Goal: Task Accomplishment & Management: Manage account settings

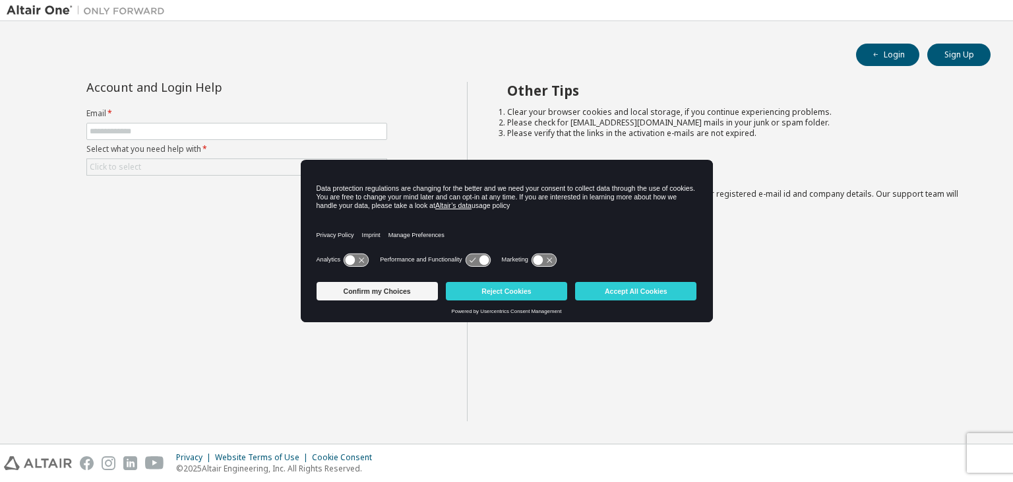
click at [490, 338] on div "Other Tips Clear your browser cookies and local storage, if you continue experi…" at bounding box center [737, 251] width 540 height 339
click at [477, 293] on button "Reject Cookies" at bounding box center [506, 291] width 121 height 18
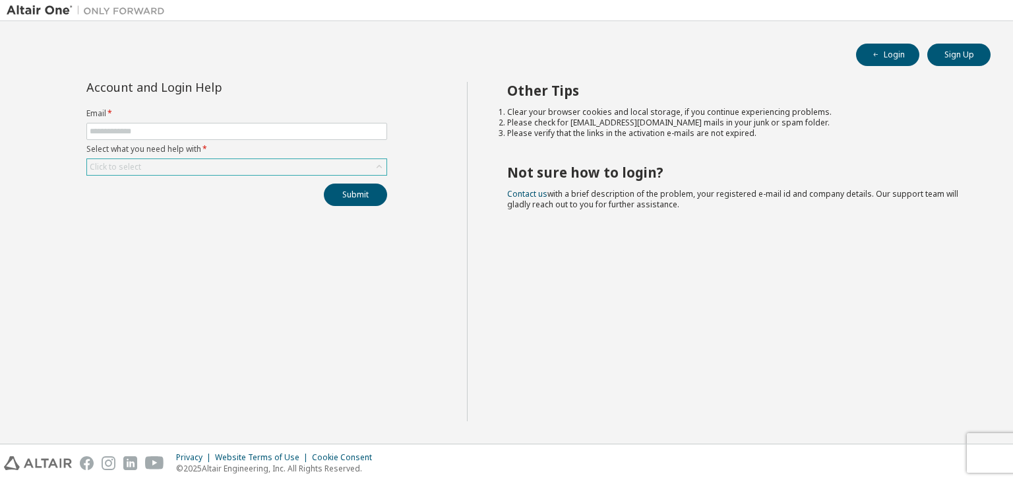
click at [169, 164] on div "Click to select" at bounding box center [237, 167] width 300 height 16
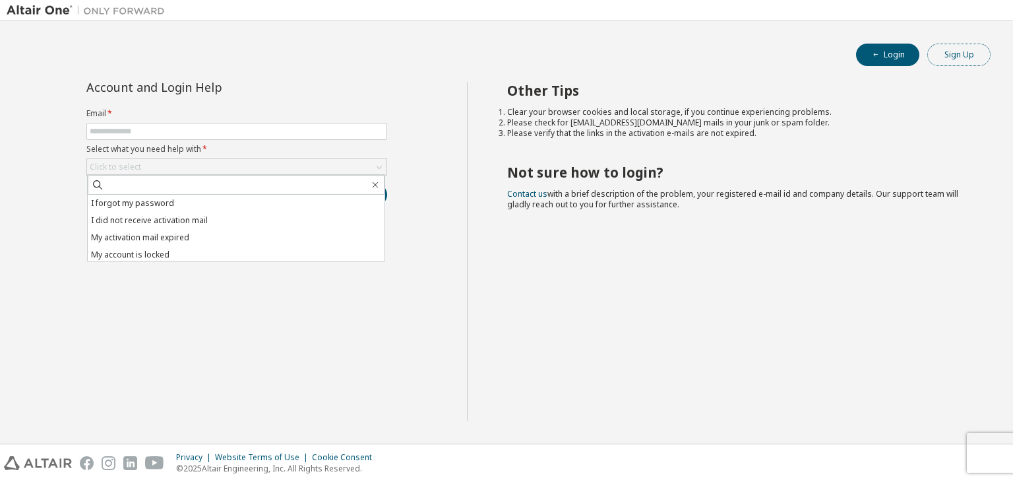
click at [955, 48] on button "Sign Up" at bounding box center [959, 55] width 63 height 22
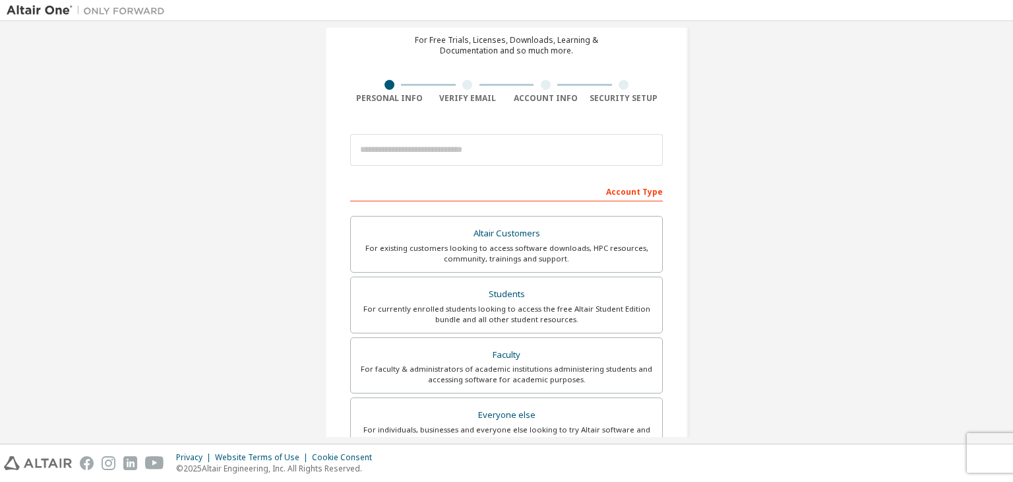
scroll to position [58, 0]
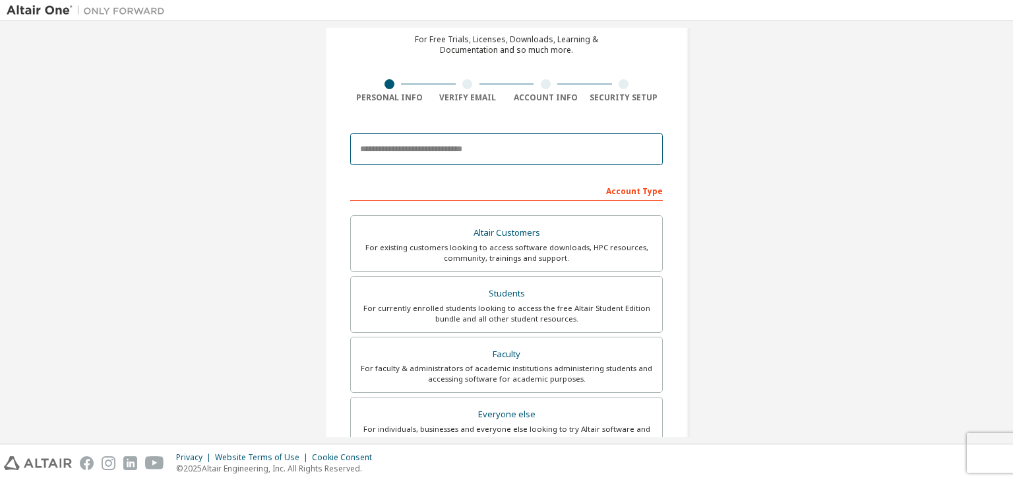
click at [572, 143] on input "email" at bounding box center [506, 149] width 313 height 32
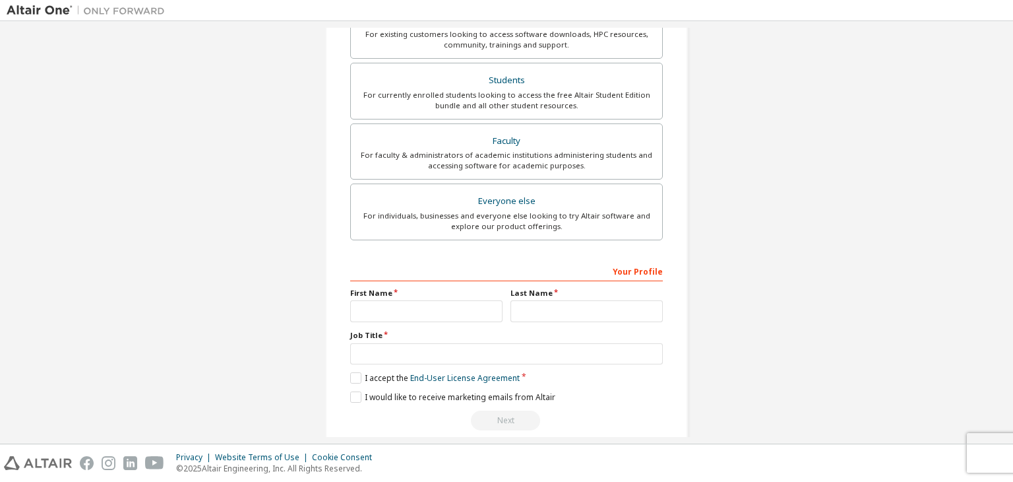
scroll to position [276, 0]
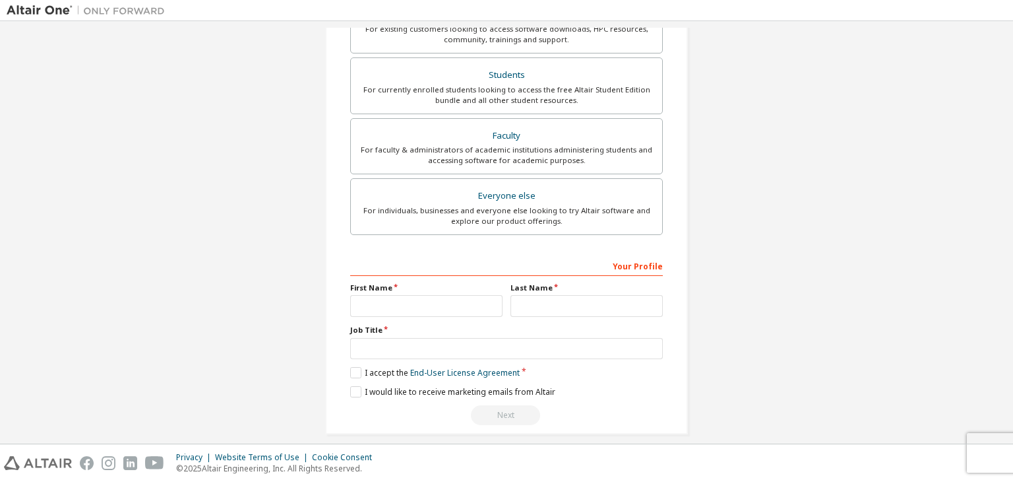
type input "**********"
click at [414, 301] on input "text" at bounding box center [426, 306] width 152 height 22
type input "*****"
click at [526, 301] on input "text" at bounding box center [587, 306] width 152 height 22
type input "**********"
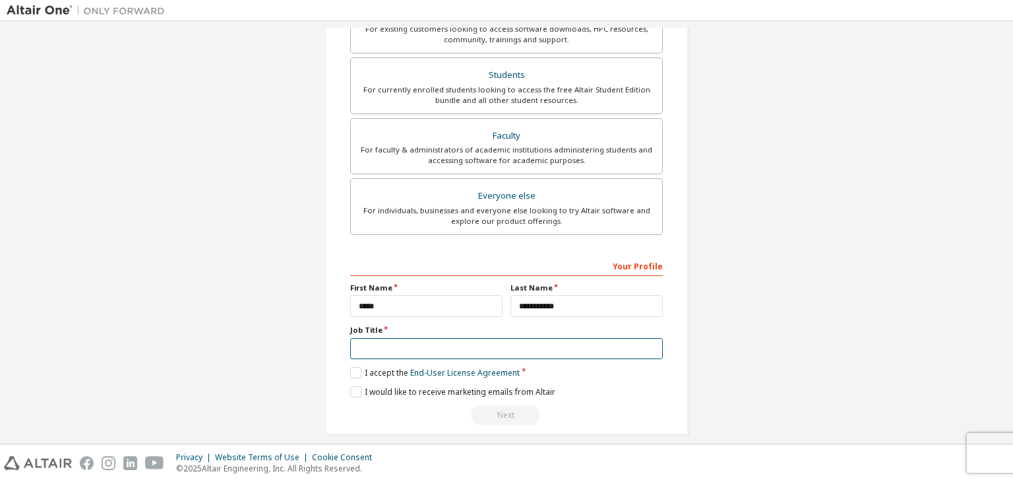
click at [360, 348] on input "text" at bounding box center [506, 349] width 313 height 22
click at [354, 367] on label "I accept the End-User License Agreement" at bounding box center [435, 372] width 170 height 11
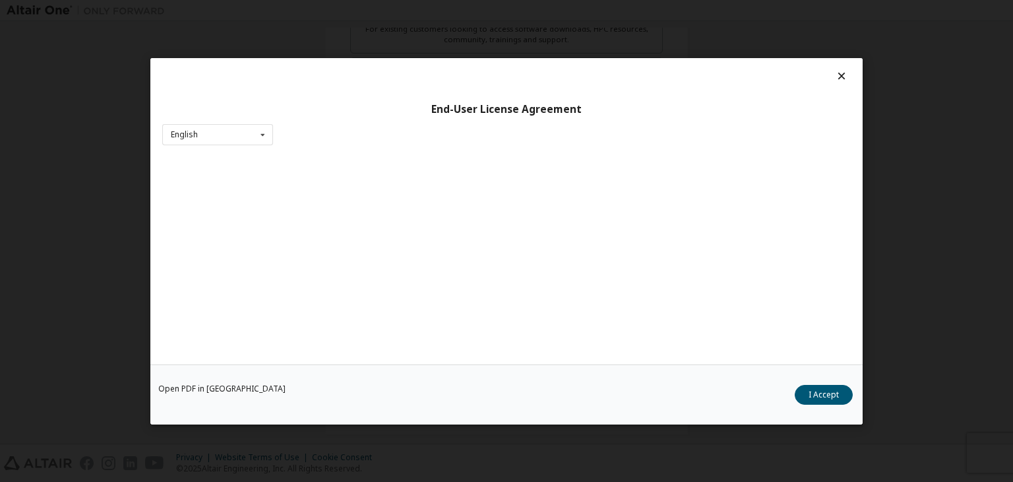
scroll to position [20, 0]
click at [835, 395] on button "I Accept" at bounding box center [824, 395] width 58 height 20
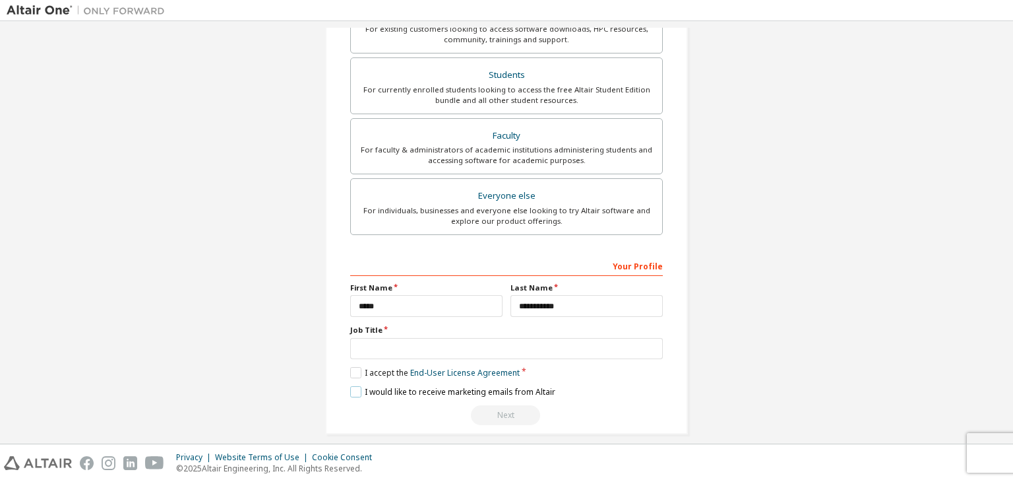
click at [354, 392] on label "I would like to receive marketing emails from Altair" at bounding box center [452, 391] width 205 height 11
click at [354, 349] on input "text" at bounding box center [506, 349] width 313 height 22
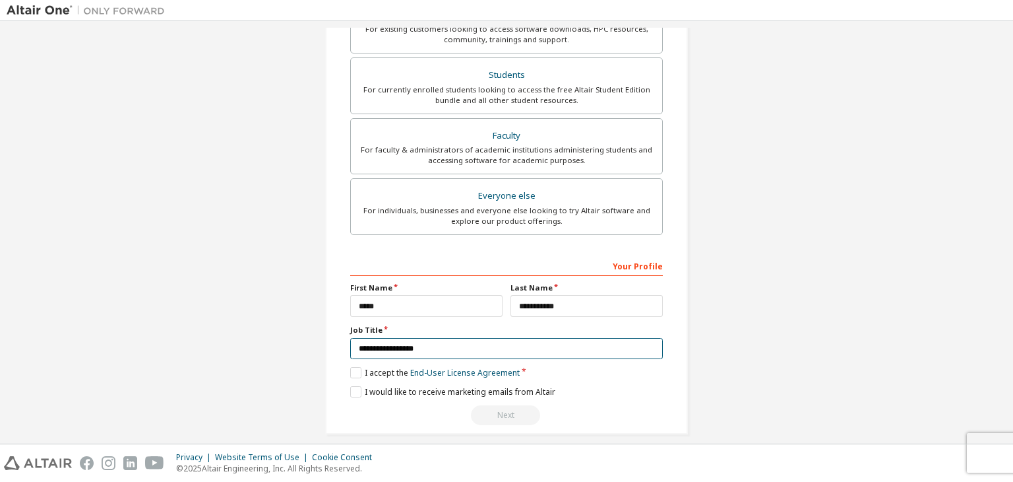
type input "**********"
click at [493, 413] on div "Next" at bounding box center [506, 415] width 313 height 20
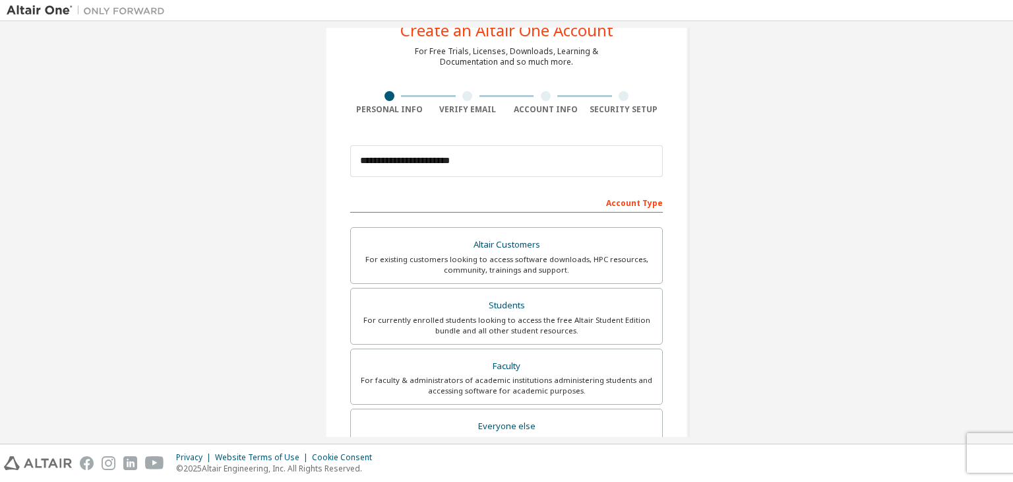
scroll to position [47, 0]
click at [517, 243] on div "Altair Customers" at bounding box center [507, 243] width 296 height 18
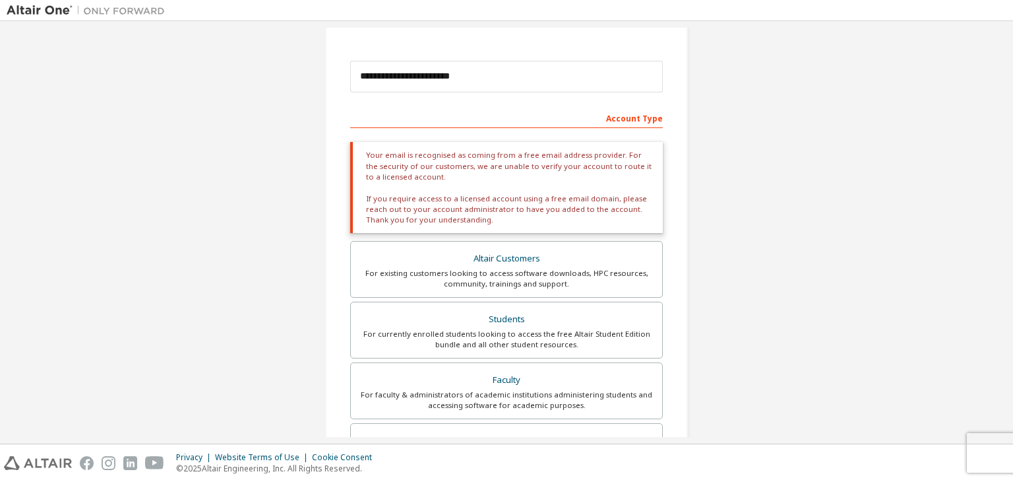
scroll to position [123, 0]
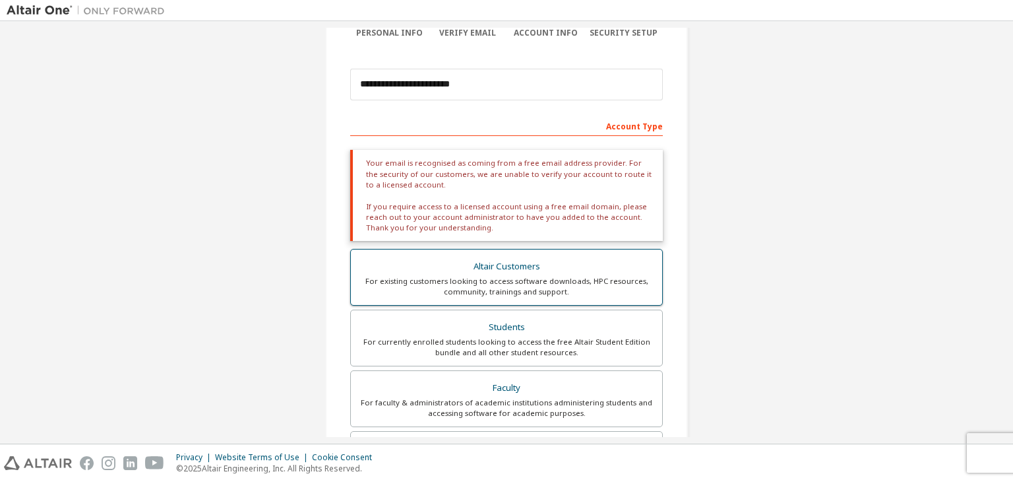
click at [539, 251] on label "Altair Customers For existing customers looking to access software downloads, H…" at bounding box center [506, 277] width 313 height 57
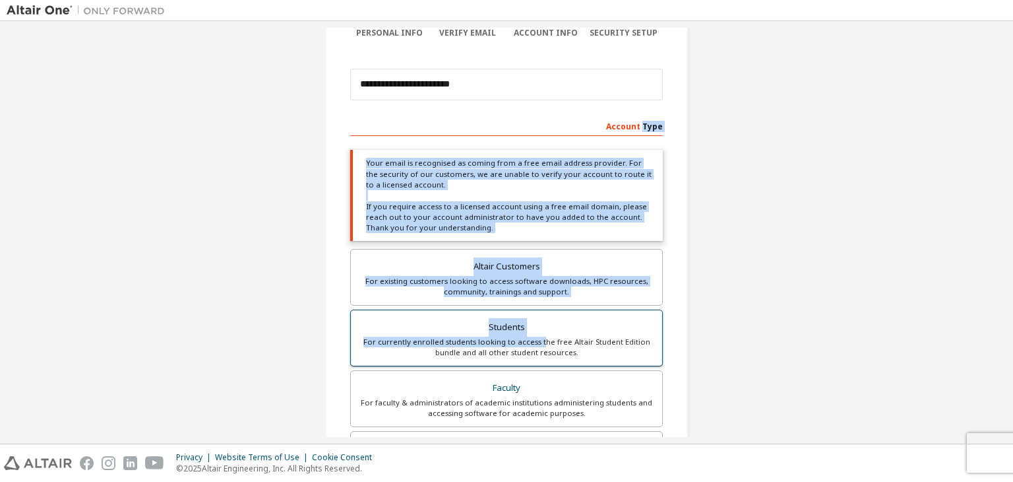
drag, startPoint x: 641, startPoint y: 117, endPoint x: 541, endPoint y: 338, distance: 243.0
click at [541, 338] on div "Account Type Please select Altair Customers only if you are trying to access an…" at bounding box center [506, 396] width 313 height 563
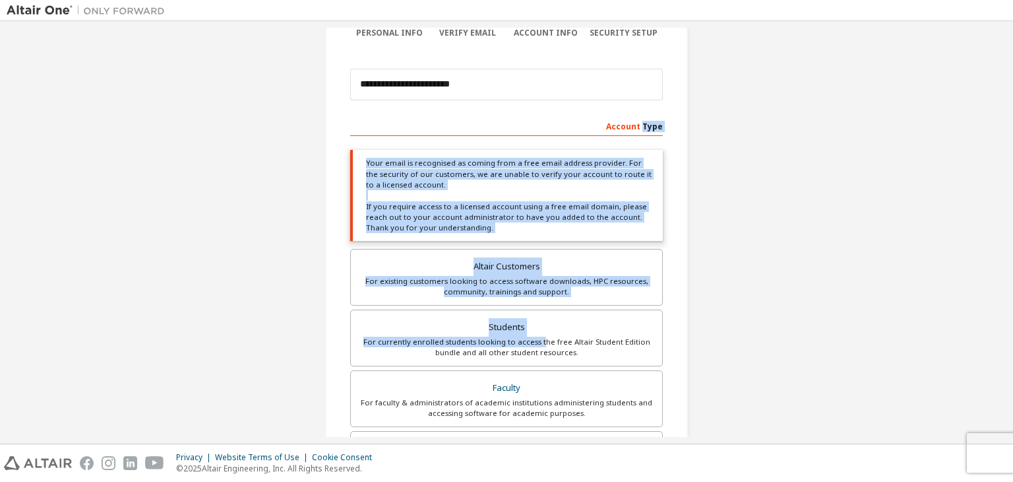
click at [726, 230] on div "**********" at bounding box center [507, 304] width 1000 height 798
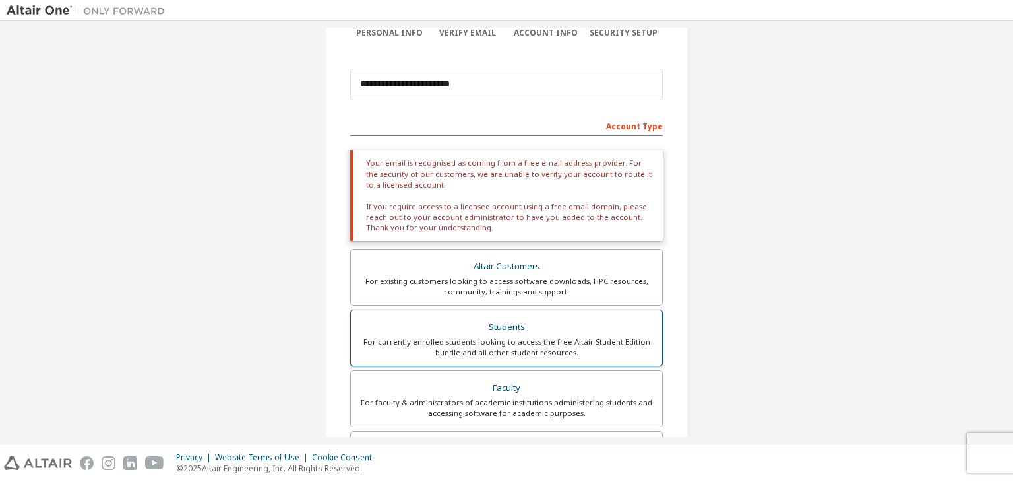
click at [602, 311] on label "Students For currently enrolled students looking to access the free Altair Stud…" at bounding box center [506, 337] width 313 height 57
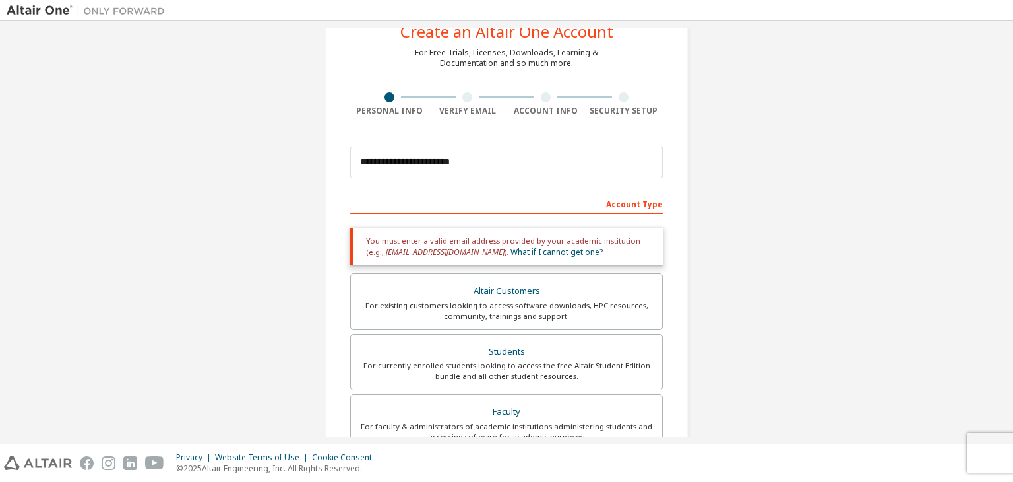
scroll to position [49, 0]
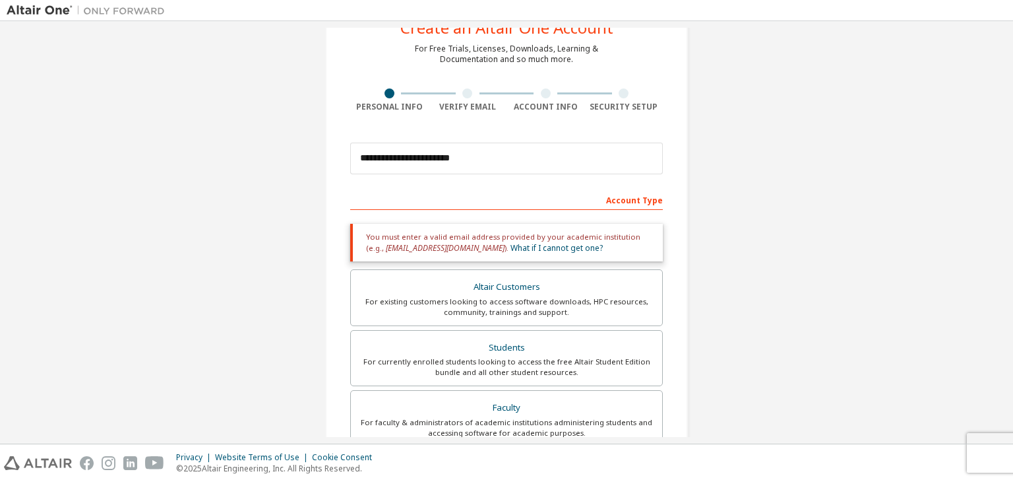
click at [463, 88] on div at bounding box center [467, 93] width 10 height 10
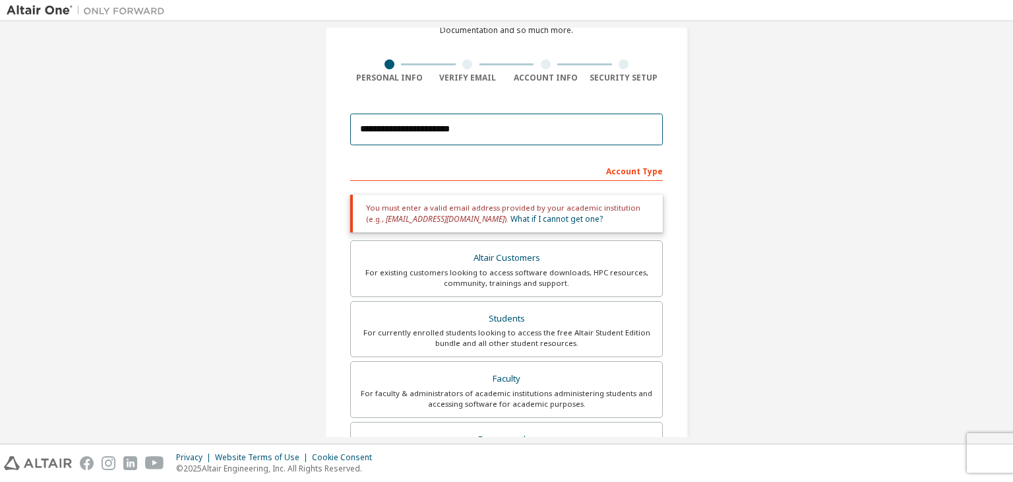
click at [477, 122] on input "**********" at bounding box center [506, 129] width 313 height 32
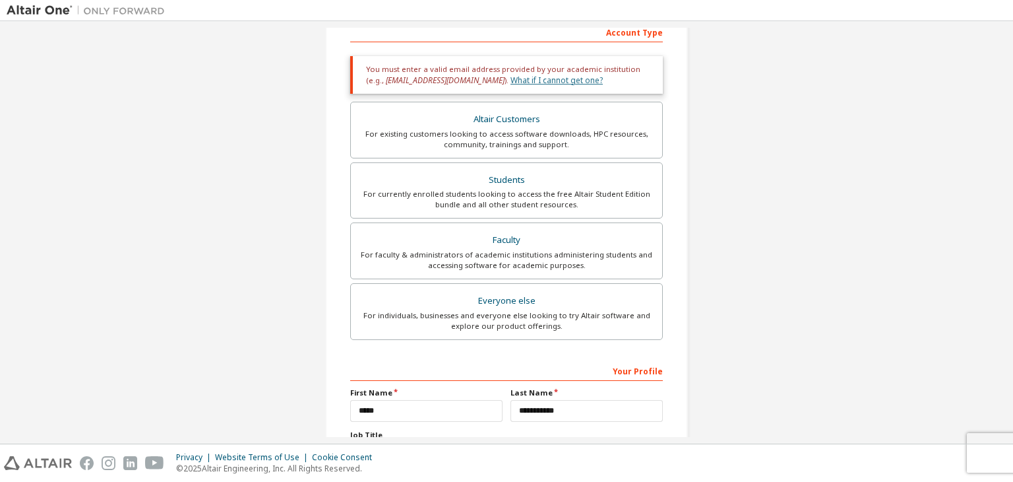
scroll to position [221, 0]
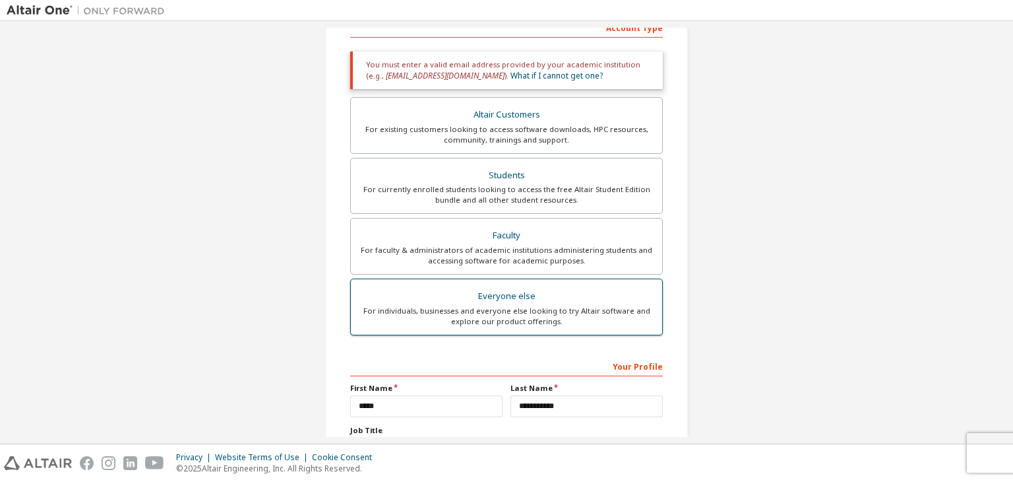
click at [507, 294] on div "Everyone else" at bounding box center [507, 296] width 296 height 18
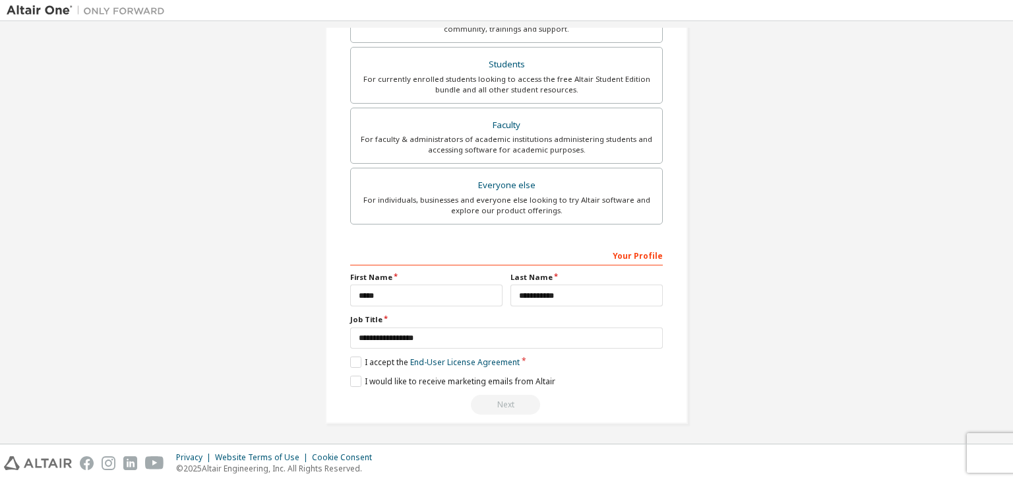
scroll to position [0, 0]
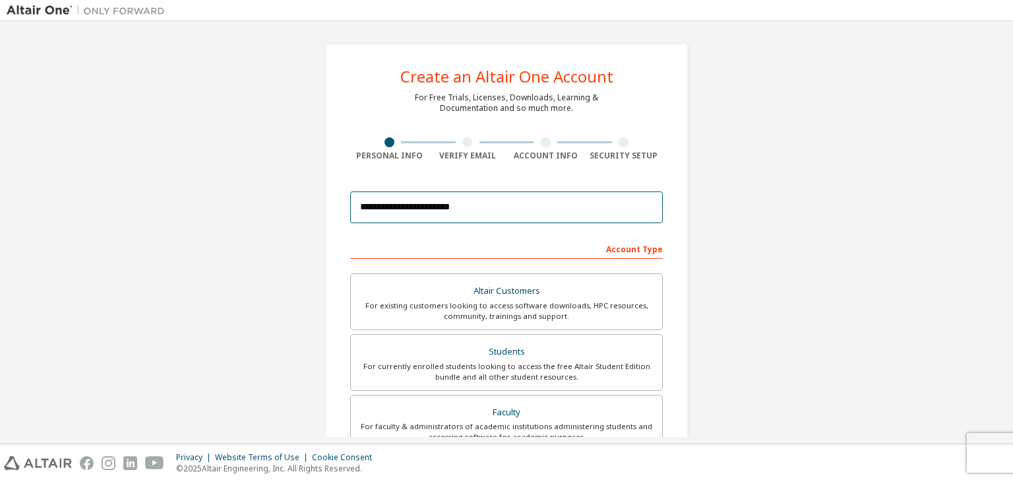
drag, startPoint x: 465, startPoint y: 201, endPoint x: 97, endPoint y: 175, distance: 369.0
click at [97, 175] on div "**********" at bounding box center [507, 377] width 1000 height 699
type input "**********"
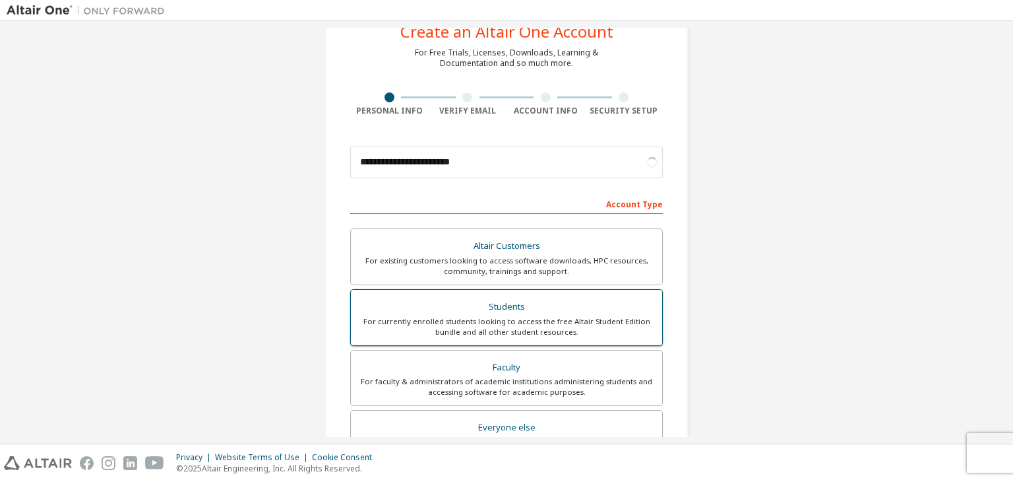
click at [546, 316] on div "For currently enrolled students looking to access the free Altair Student Editi…" at bounding box center [507, 326] width 296 height 21
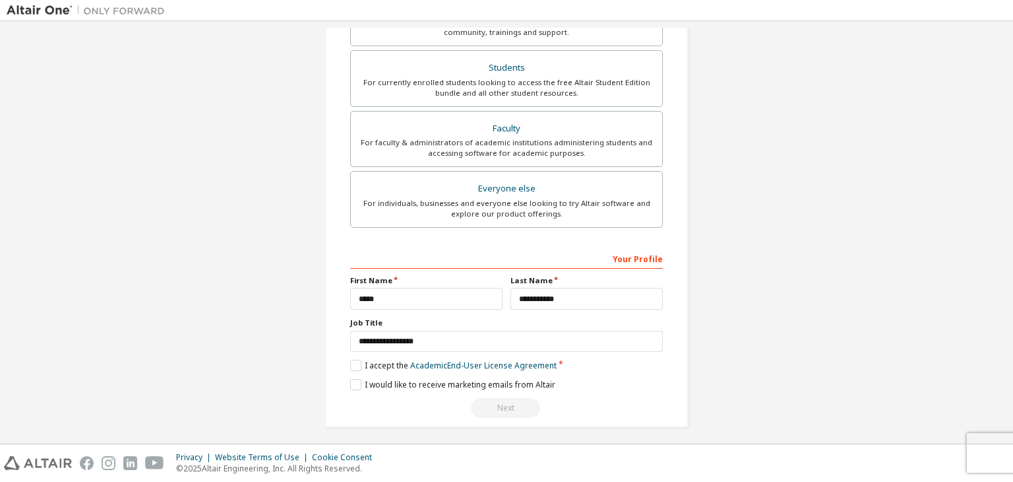
scroll to position [287, 0]
click at [354, 357] on label "I accept the Academic End-User License Agreement" at bounding box center [453, 361] width 206 height 11
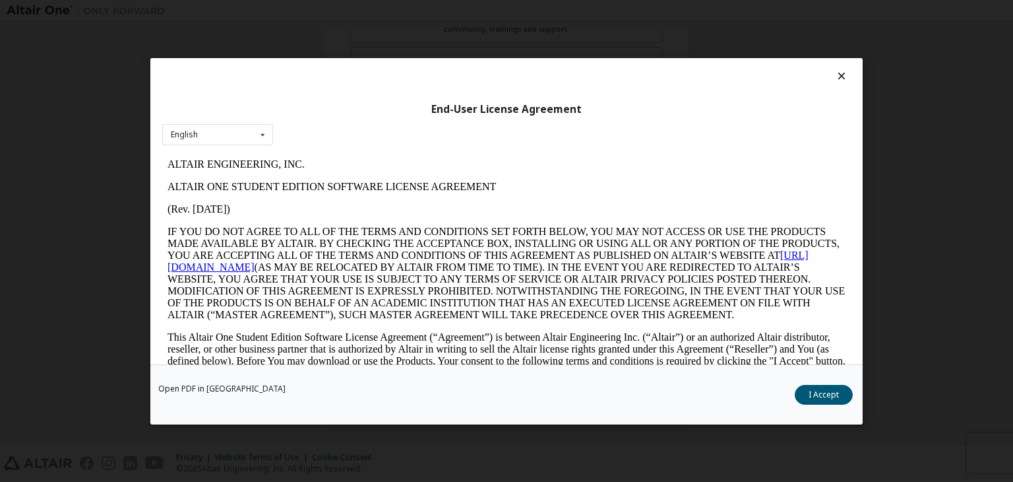
scroll to position [0, 0]
click at [813, 391] on button "I Accept" at bounding box center [824, 395] width 58 height 20
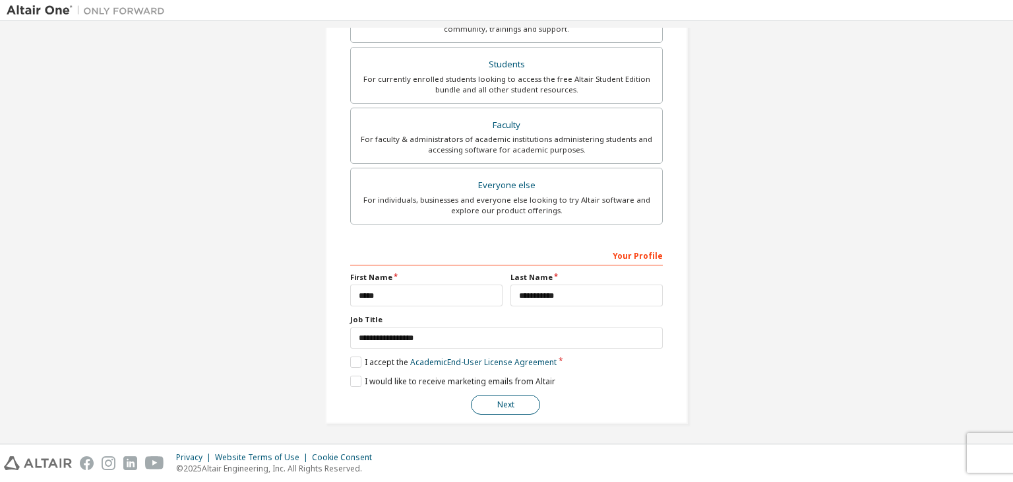
click at [503, 400] on button "Next" at bounding box center [505, 405] width 69 height 20
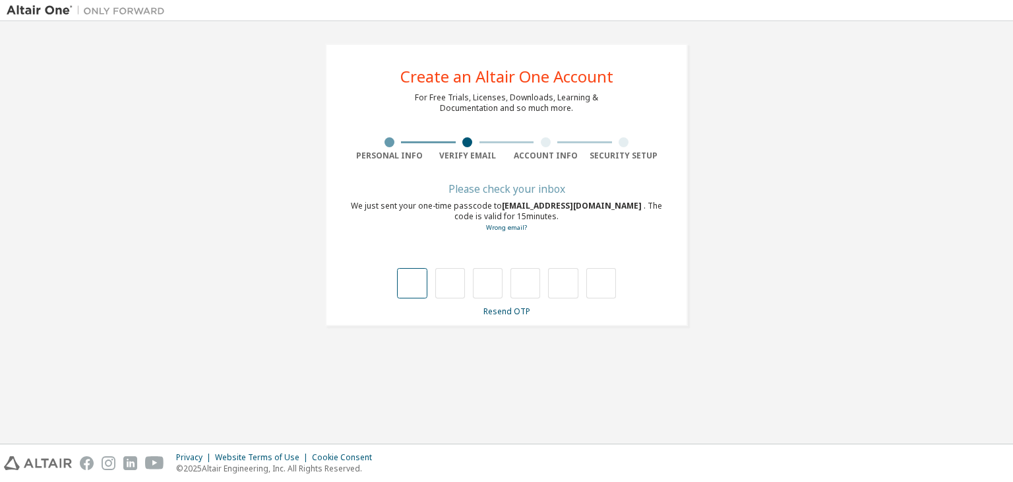
click at [414, 285] on input "text" at bounding box center [412, 283] width 30 height 30
type input "*"
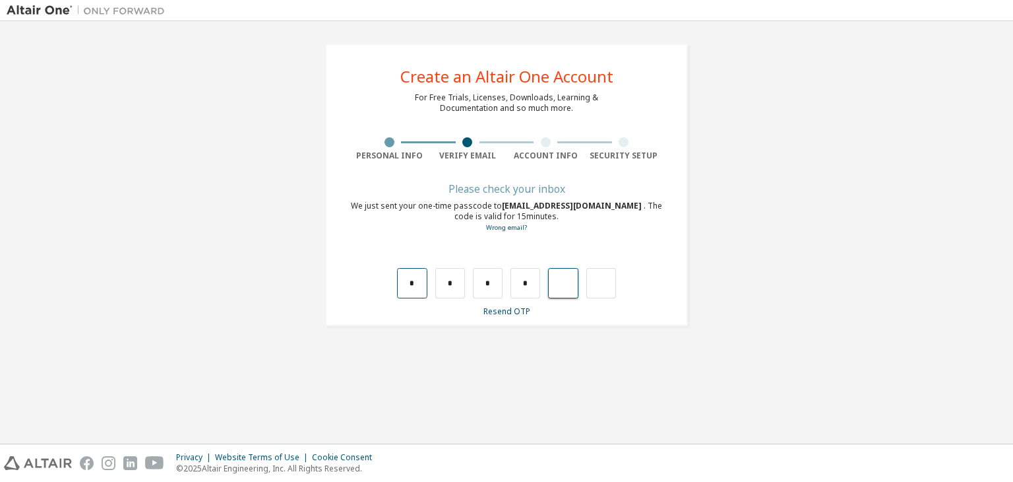
type input "*"
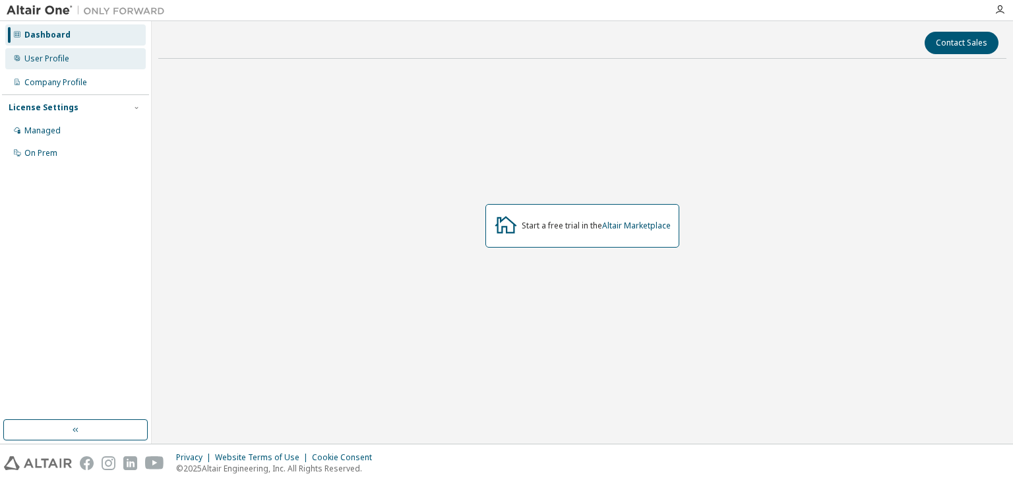
click at [58, 63] on div "User Profile" at bounding box center [46, 58] width 45 height 11
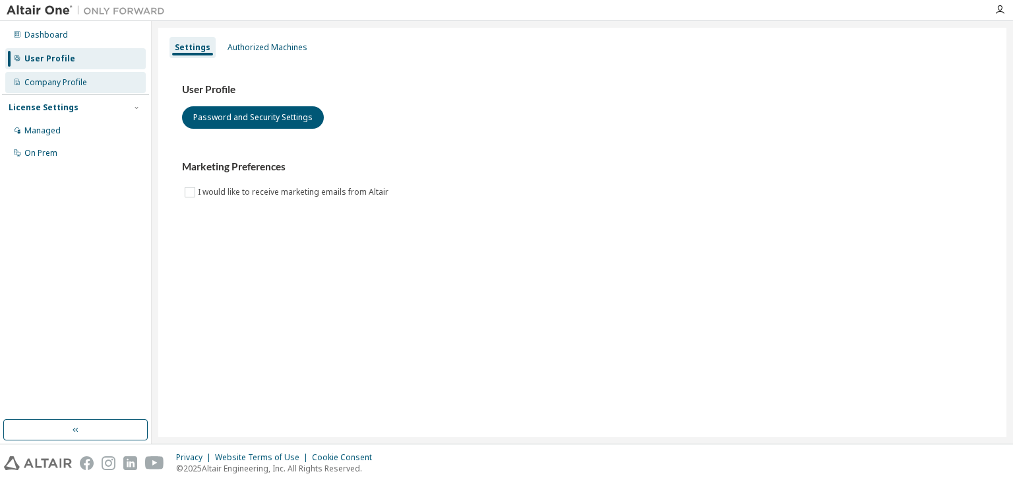
click at [32, 84] on div "Company Profile" at bounding box center [55, 82] width 63 height 11
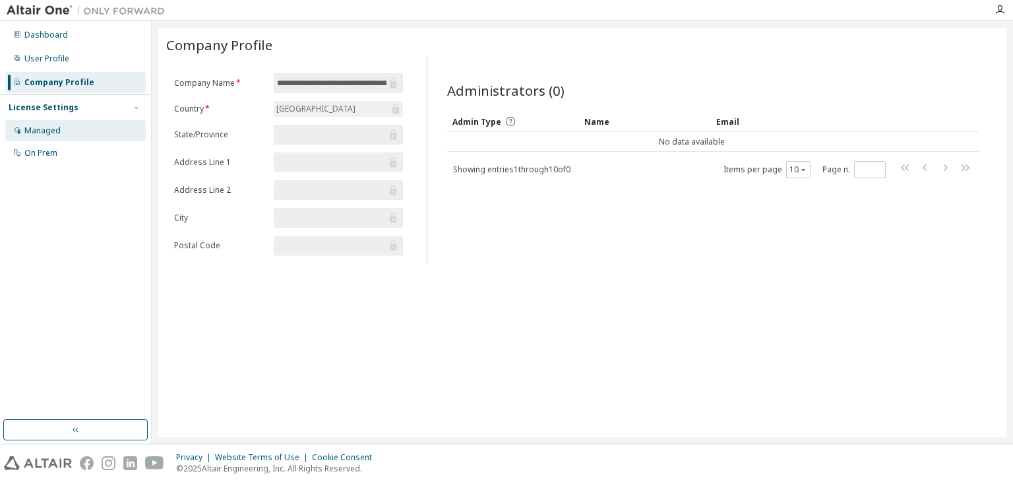
click at [88, 123] on div "Managed" at bounding box center [75, 130] width 141 height 21
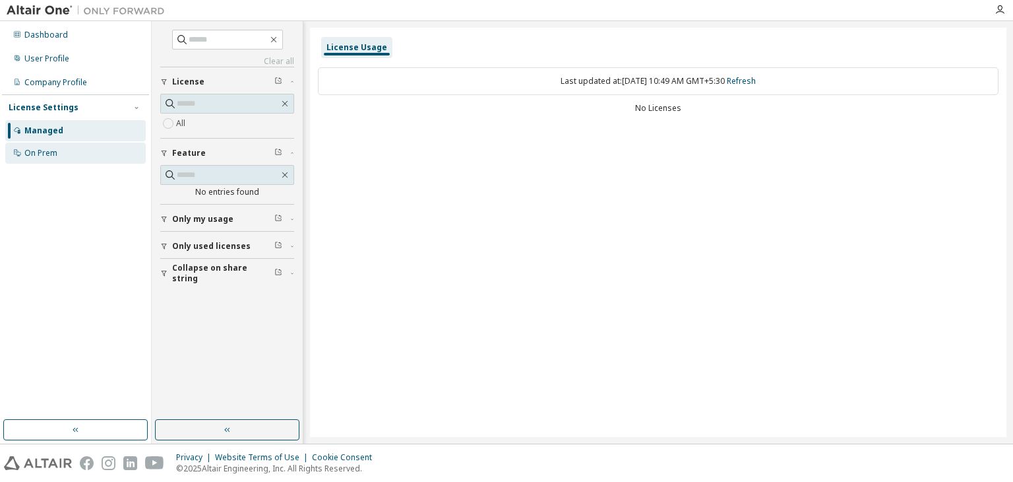
click at [76, 148] on div "On Prem" at bounding box center [75, 152] width 141 height 21
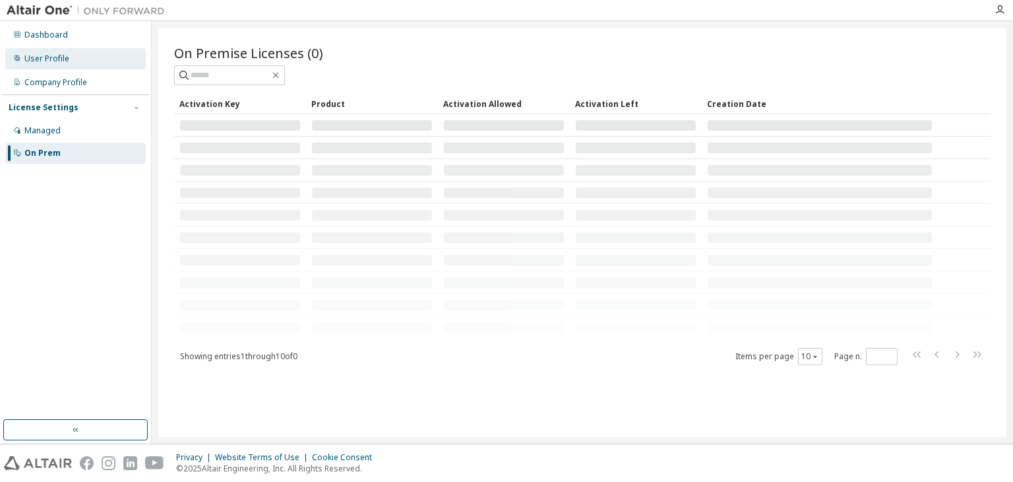
click at [73, 59] on div "User Profile" at bounding box center [75, 58] width 141 height 21
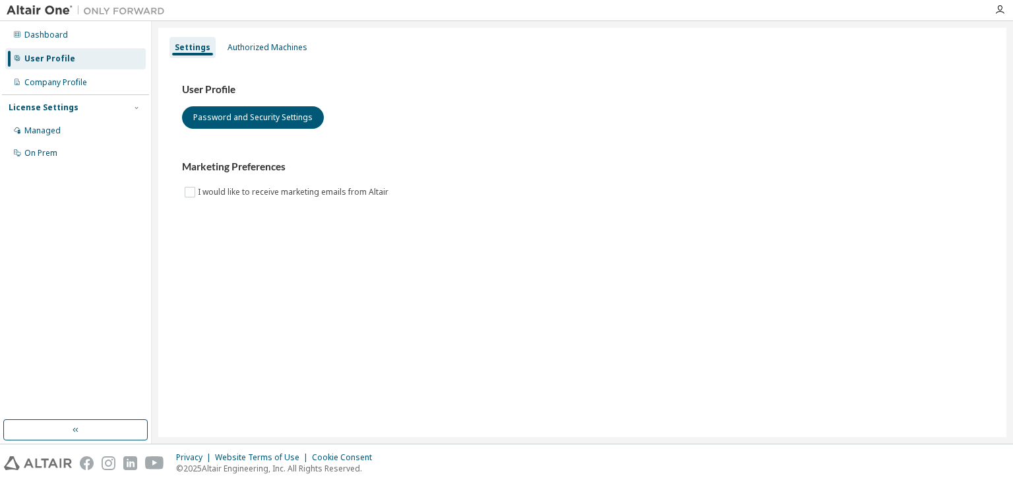
click at [247, 338] on div "Settings Authorized Machines User Profile Password and Security Settings Market…" at bounding box center [582, 232] width 848 height 409
click at [32, 30] on div "Dashboard" at bounding box center [46, 35] width 44 height 11
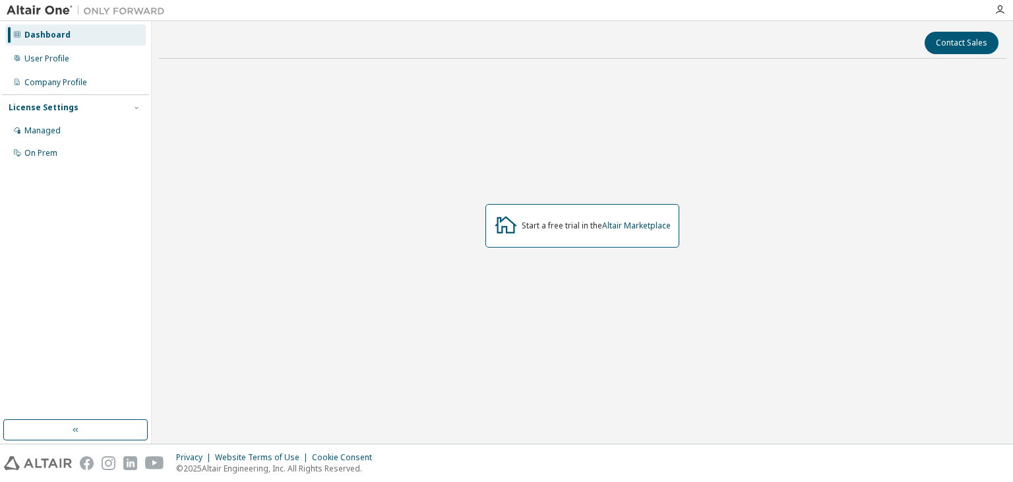
click at [532, 218] on div "Start a free trial in the Altair Marketplace" at bounding box center [583, 226] width 194 height 44
click at [508, 226] on icon at bounding box center [506, 224] width 24 height 24
click at [626, 228] on link "Altair Marketplace" at bounding box center [636, 225] width 69 height 11
